Goal: Find specific page/section: Find specific page/section

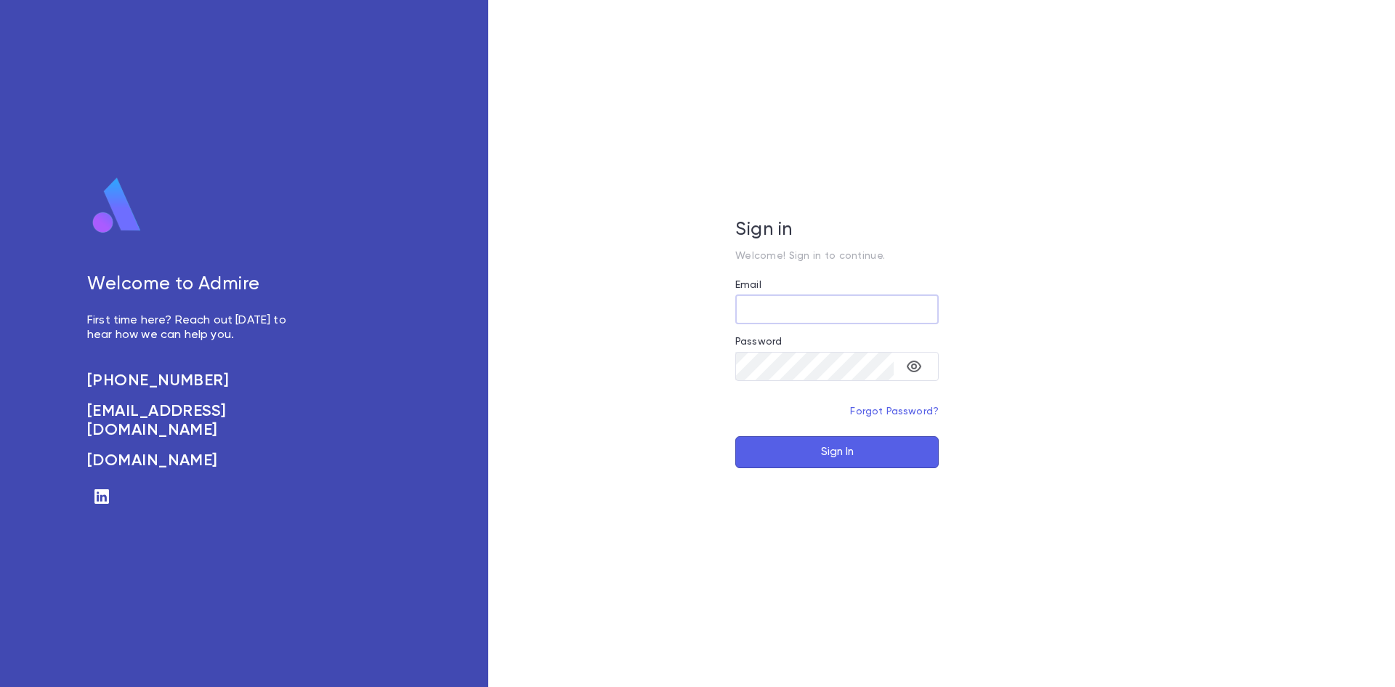
type input "**********"
click at [829, 453] on button "Sign In" at bounding box center [837, 452] width 203 height 32
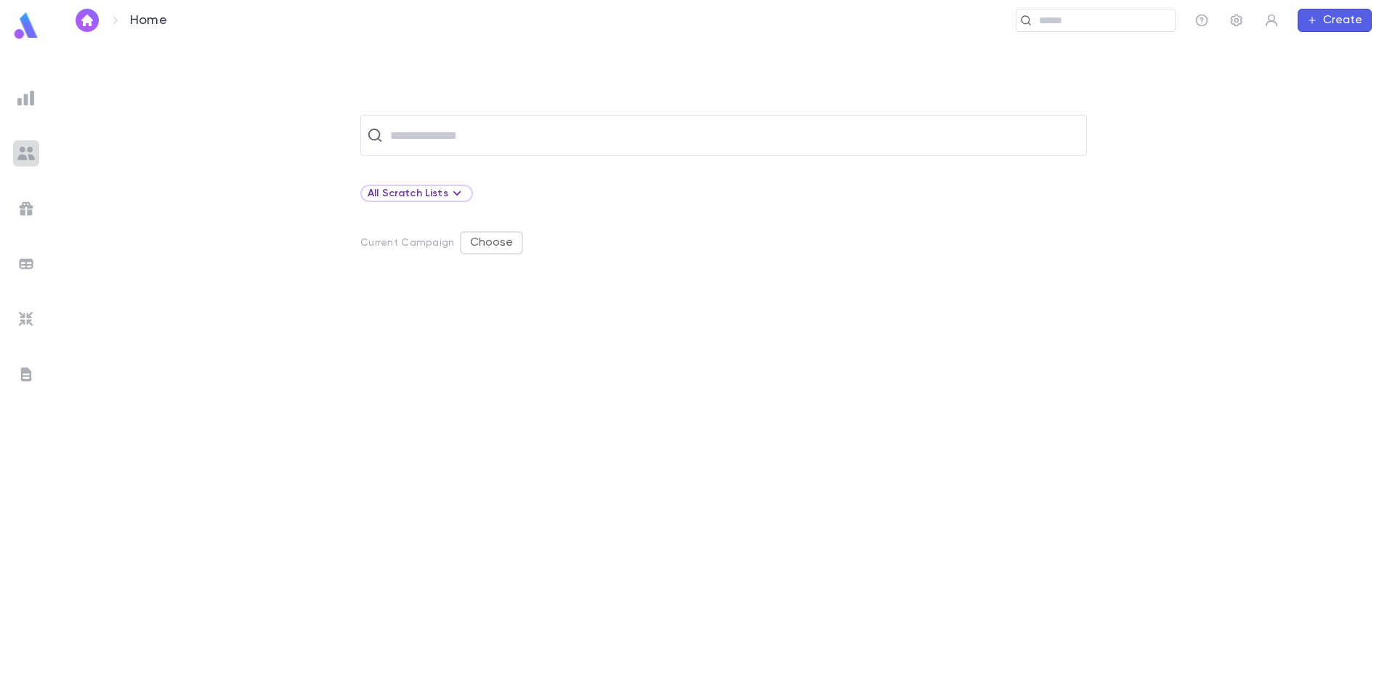
click at [28, 148] on img at bounding box center [25, 153] width 17 height 17
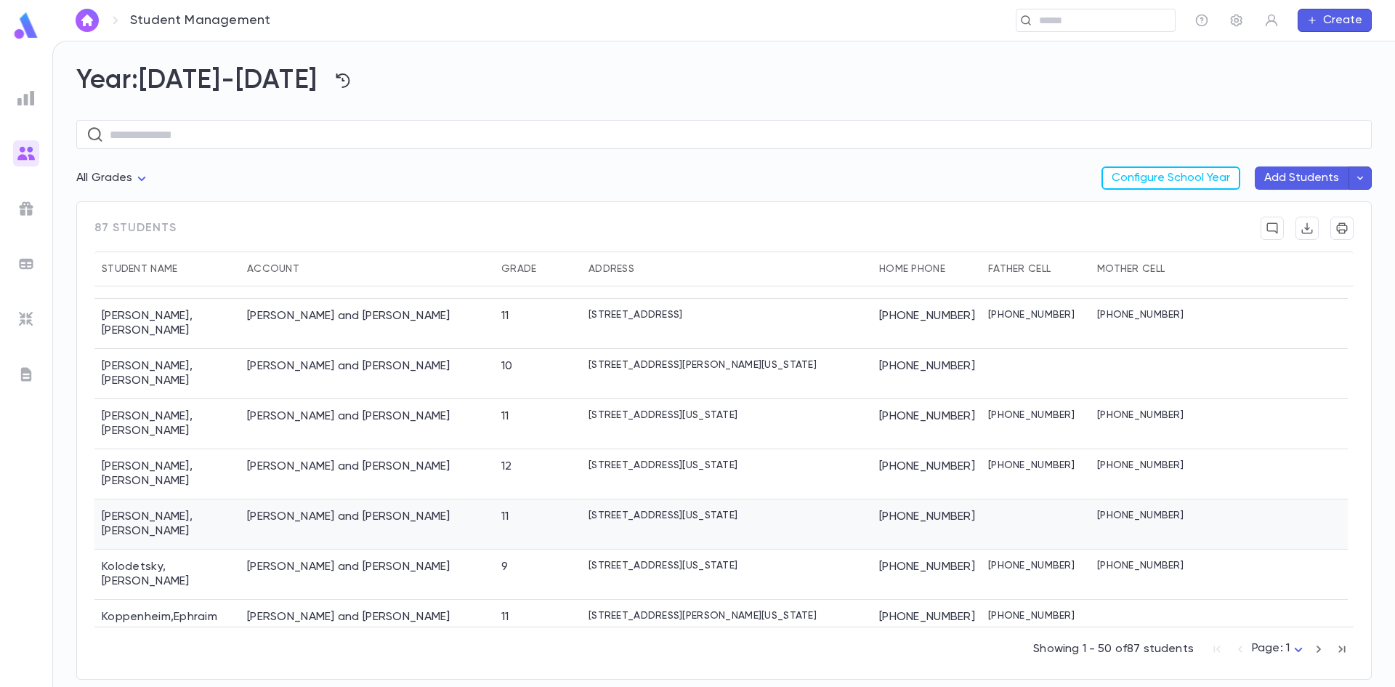
scroll to position [1562, 0]
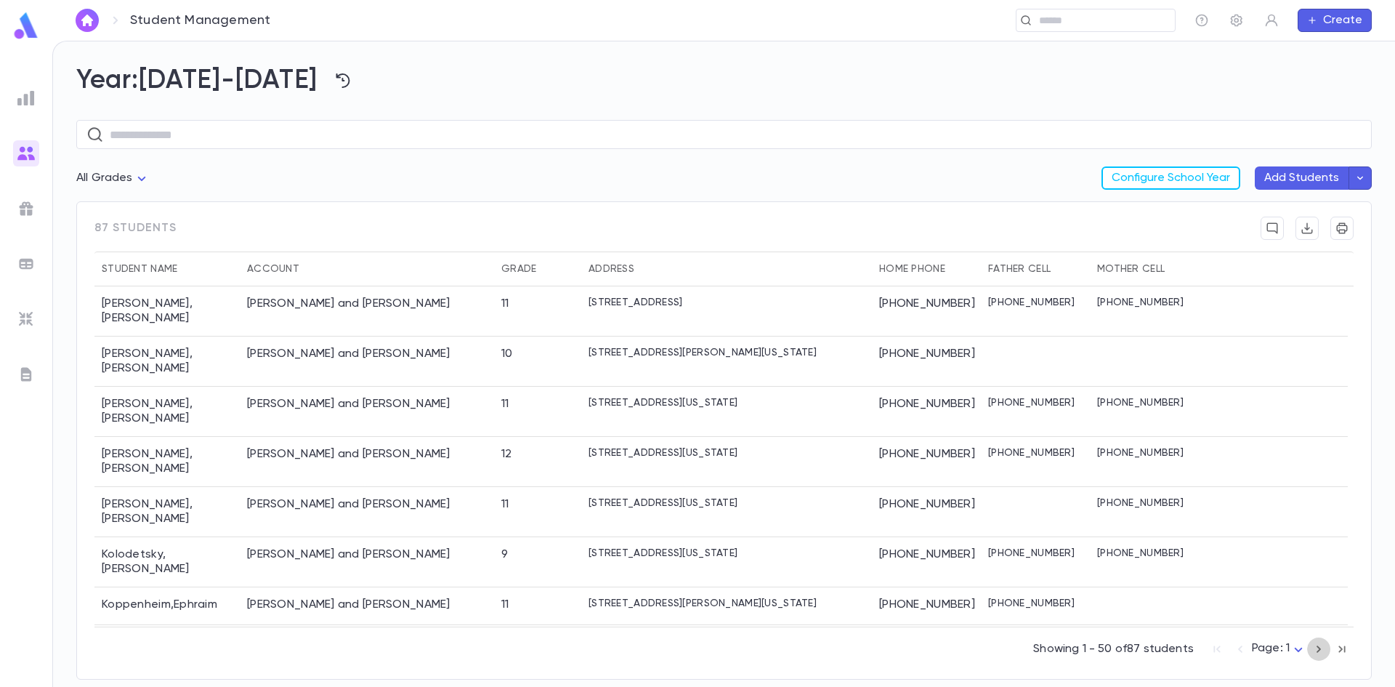
click at [1316, 649] on icon "button" at bounding box center [1319, 648] width 16 height 17
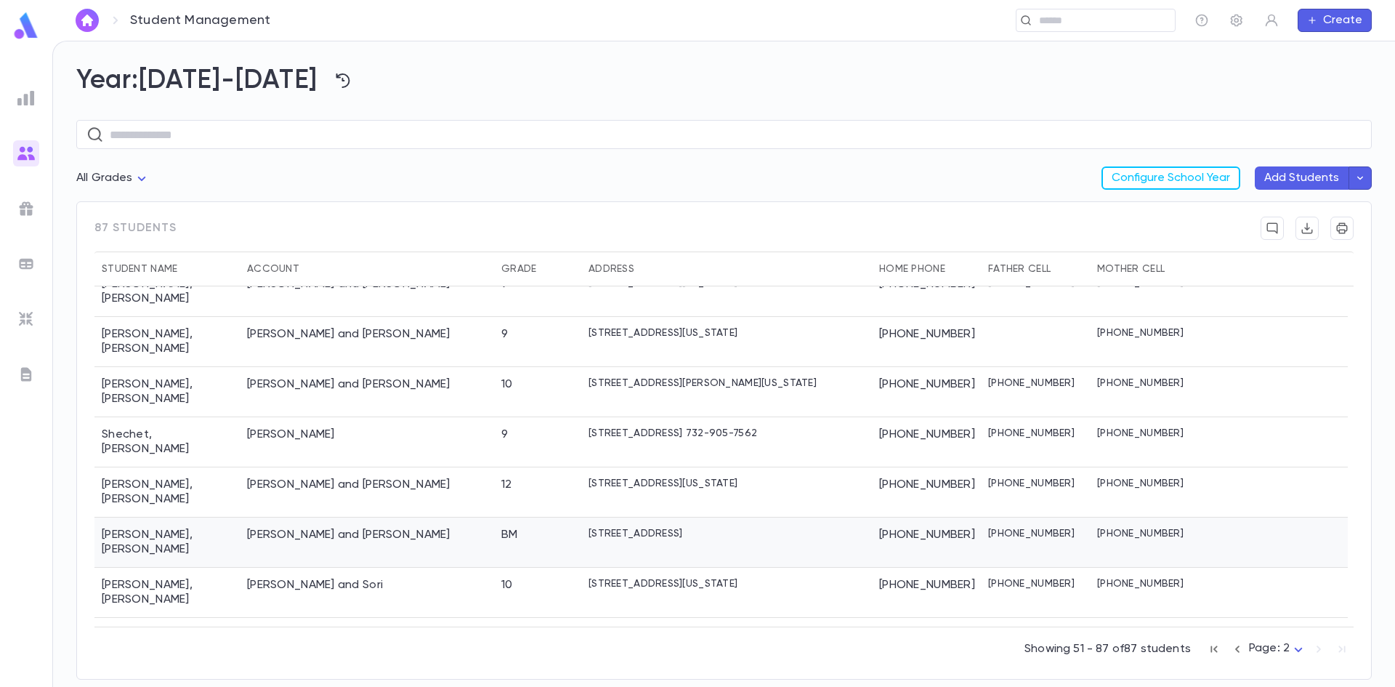
scroll to position [872, 0]
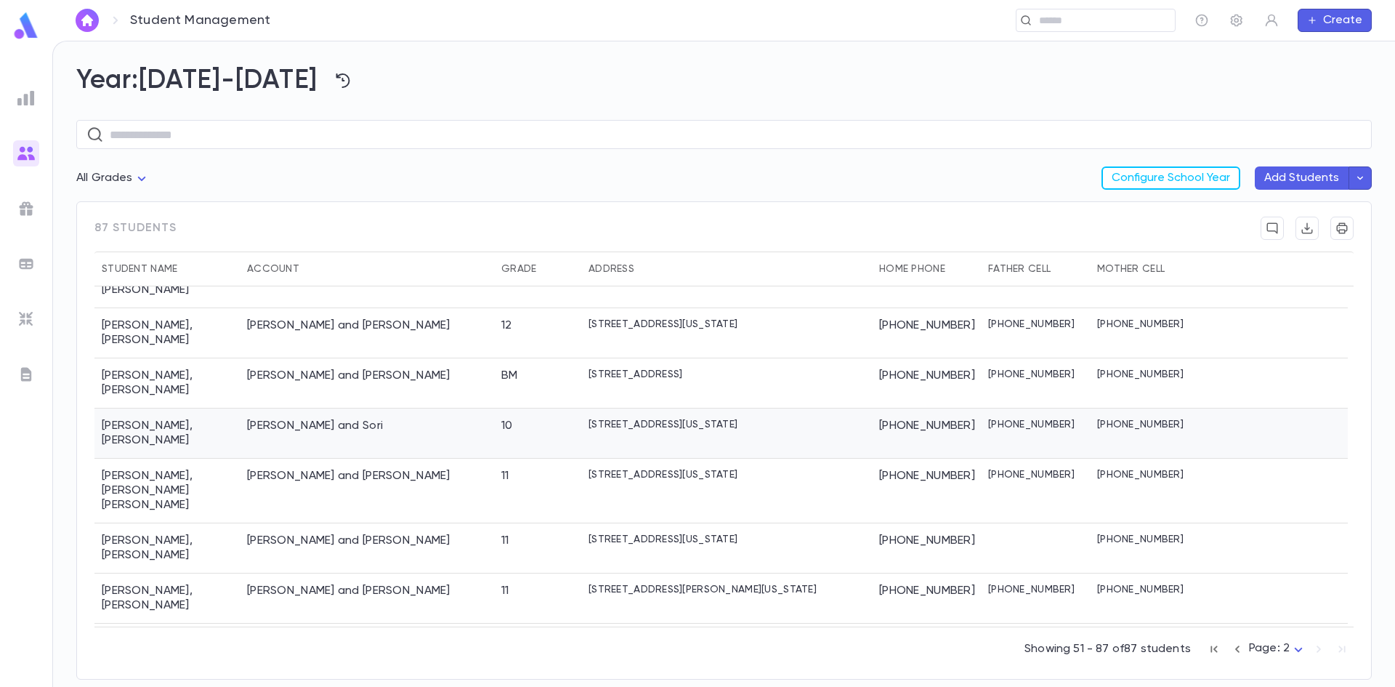
click at [315, 408] on div "[PERSON_NAME] and Sori" at bounding box center [367, 433] width 254 height 50
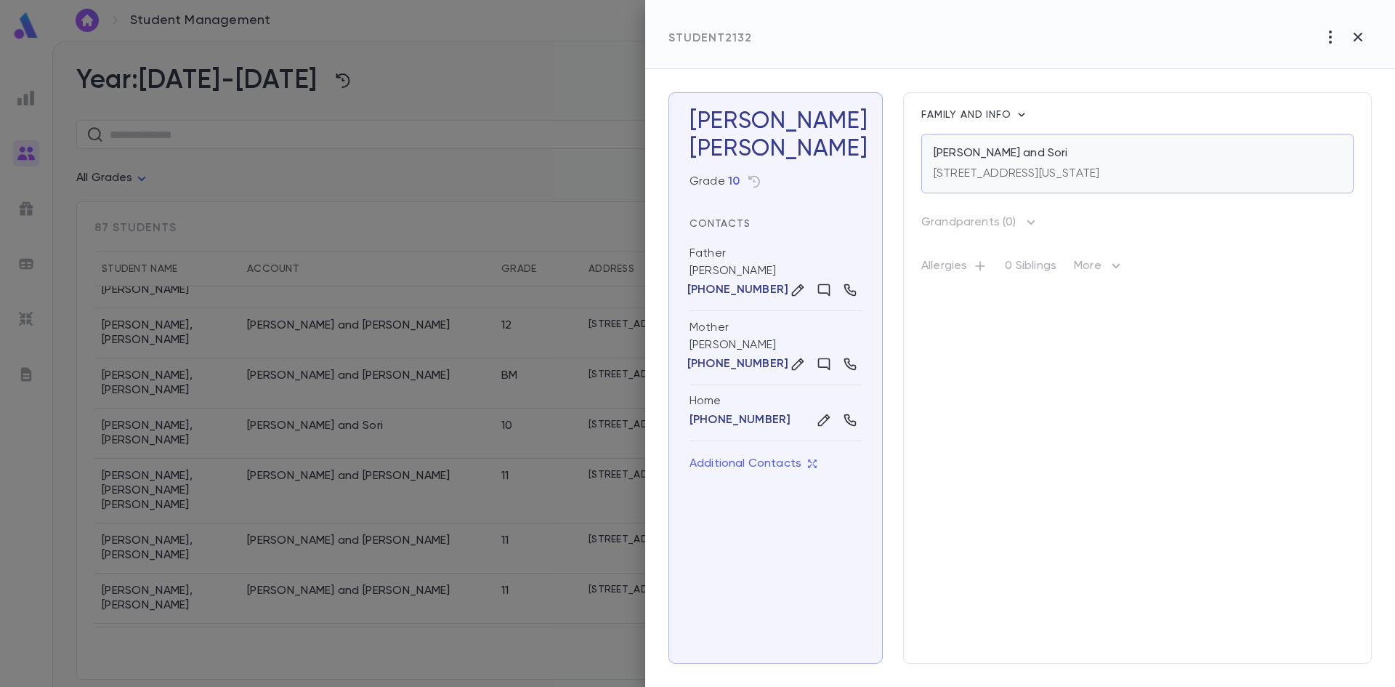
click at [964, 167] on p "[STREET_ADDRESS][US_STATE]" at bounding box center [1017, 173] width 166 height 15
